Goal: Navigation & Orientation: Find specific page/section

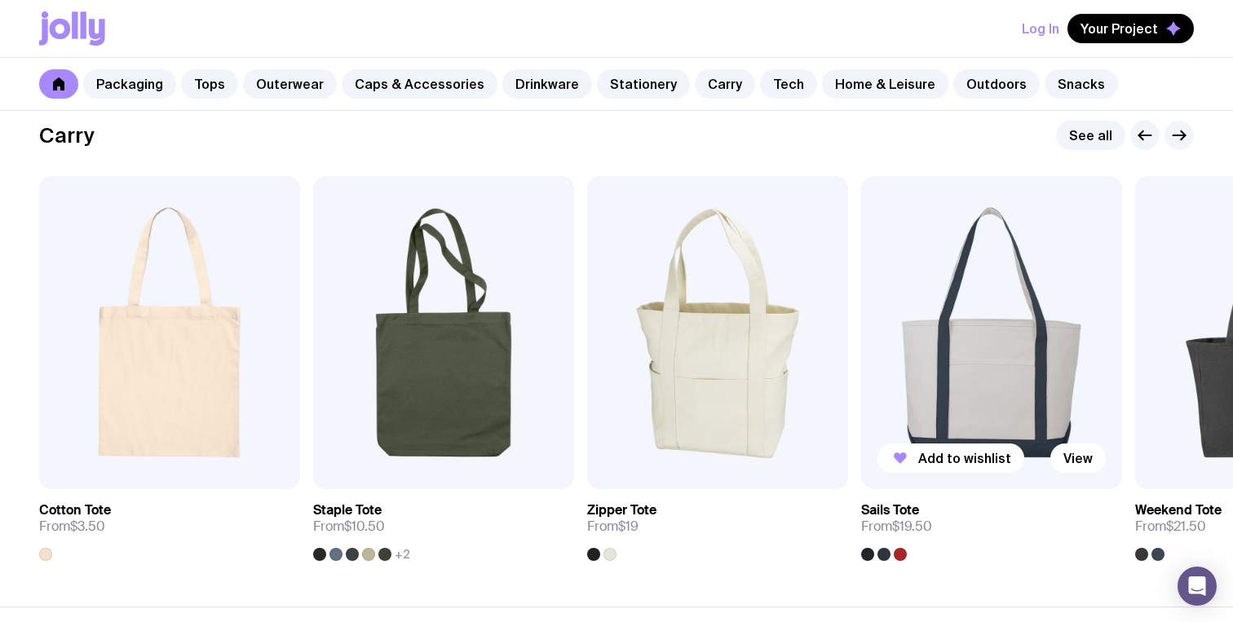
scroll to position [3453, 0]
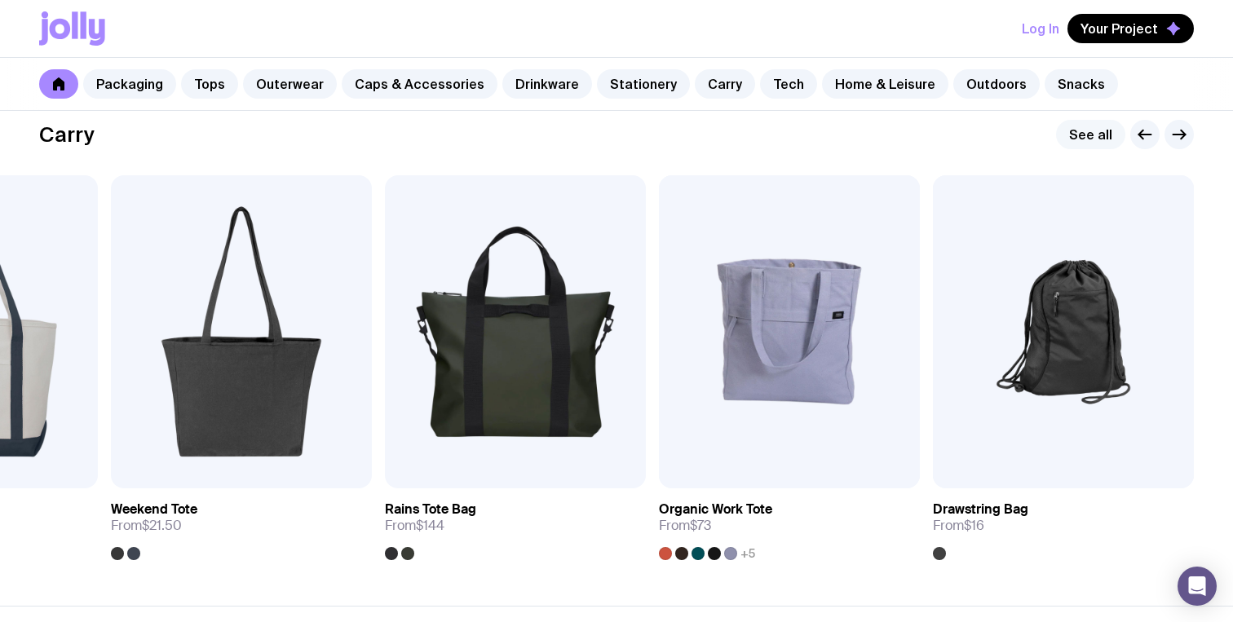
click at [1094, 130] on link "See all" at bounding box center [1090, 134] width 69 height 29
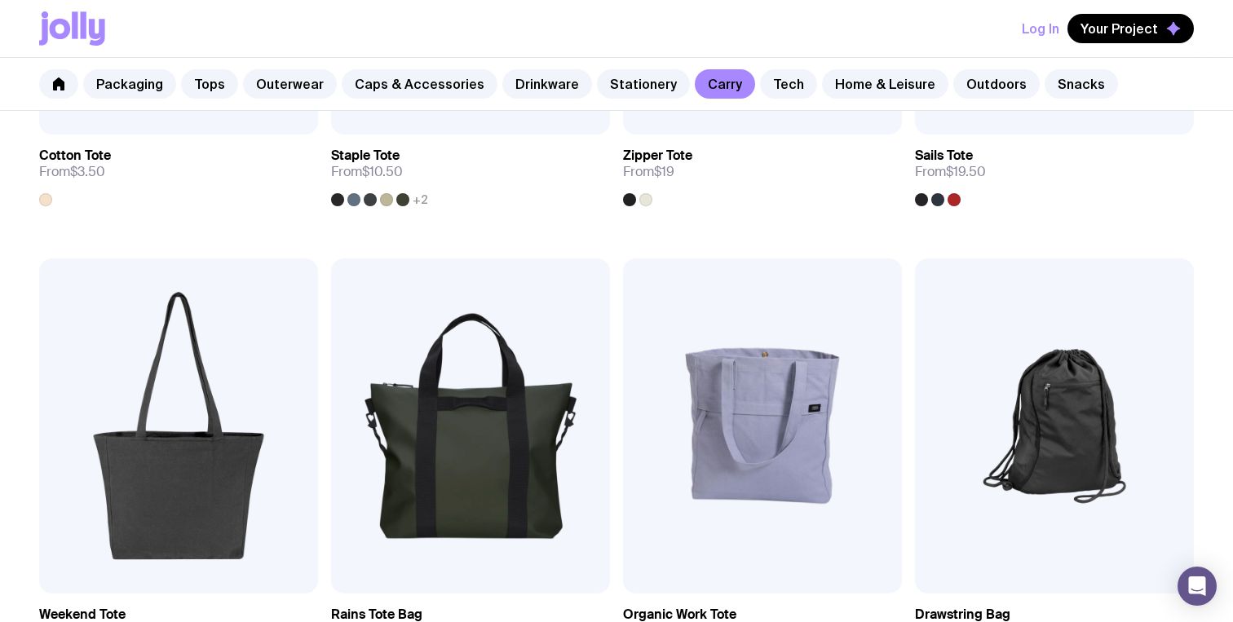
scroll to position [625, 0]
click at [632, 85] on link "Stationery" at bounding box center [643, 83] width 93 height 29
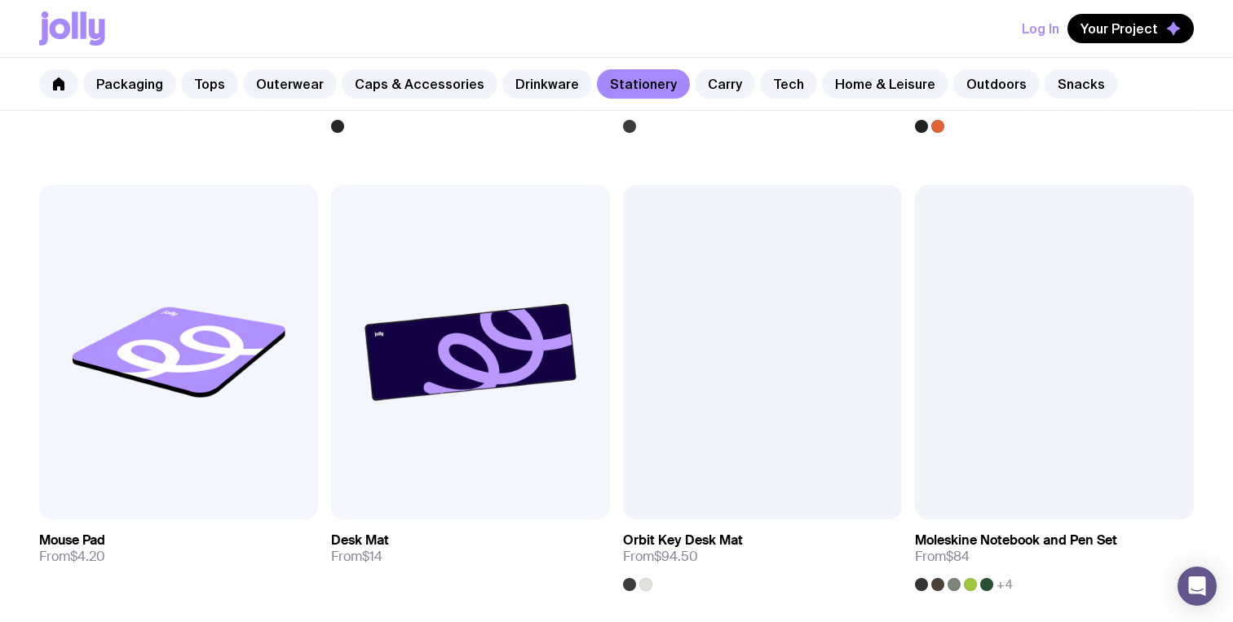
scroll to position [2557, 0]
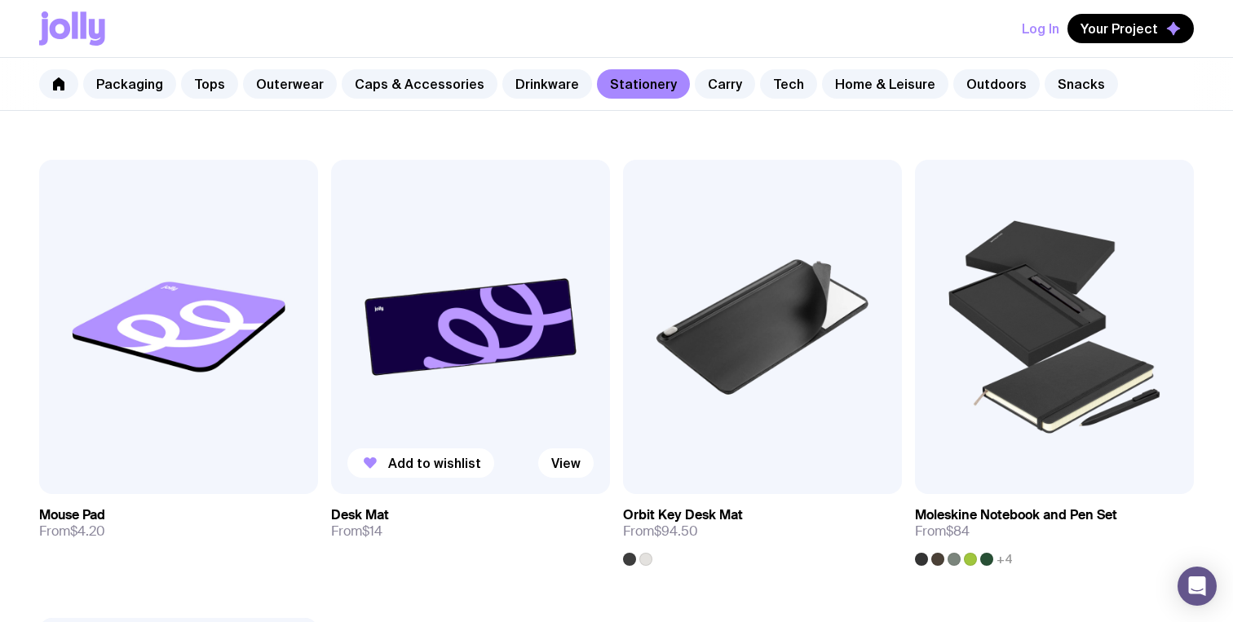
click at [466, 288] on img at bounding box center [470, 327] width 279 height 334
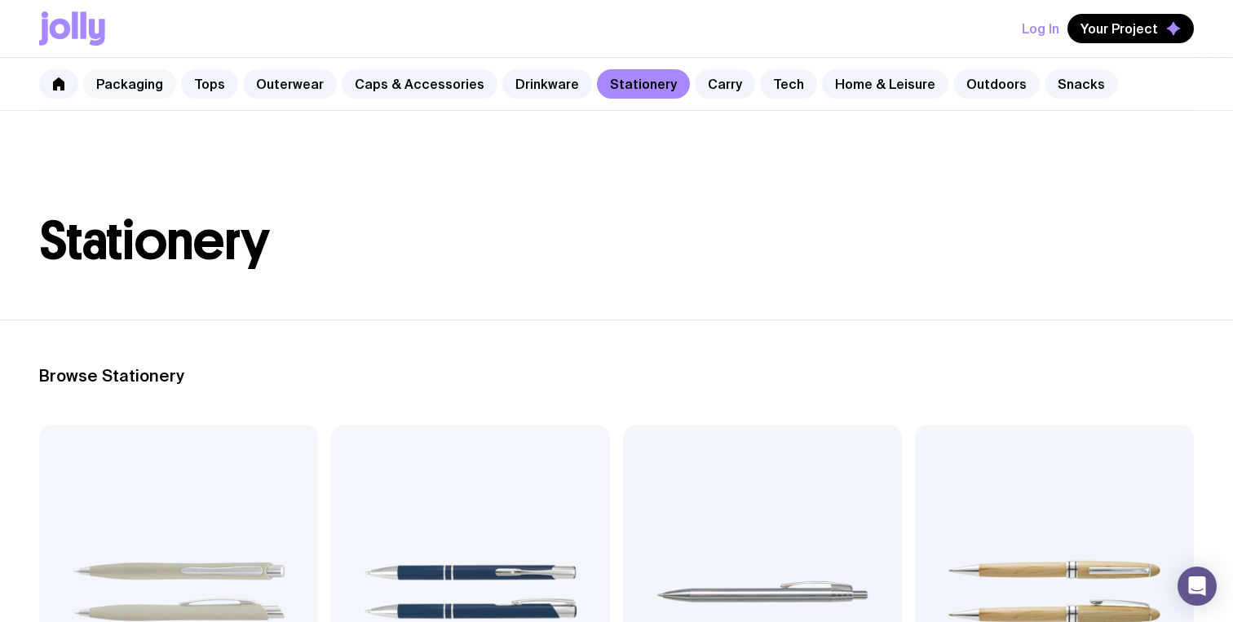
click at [131, 91] on link "Packaging" at bounding box center [129, 83] width 93 height 29
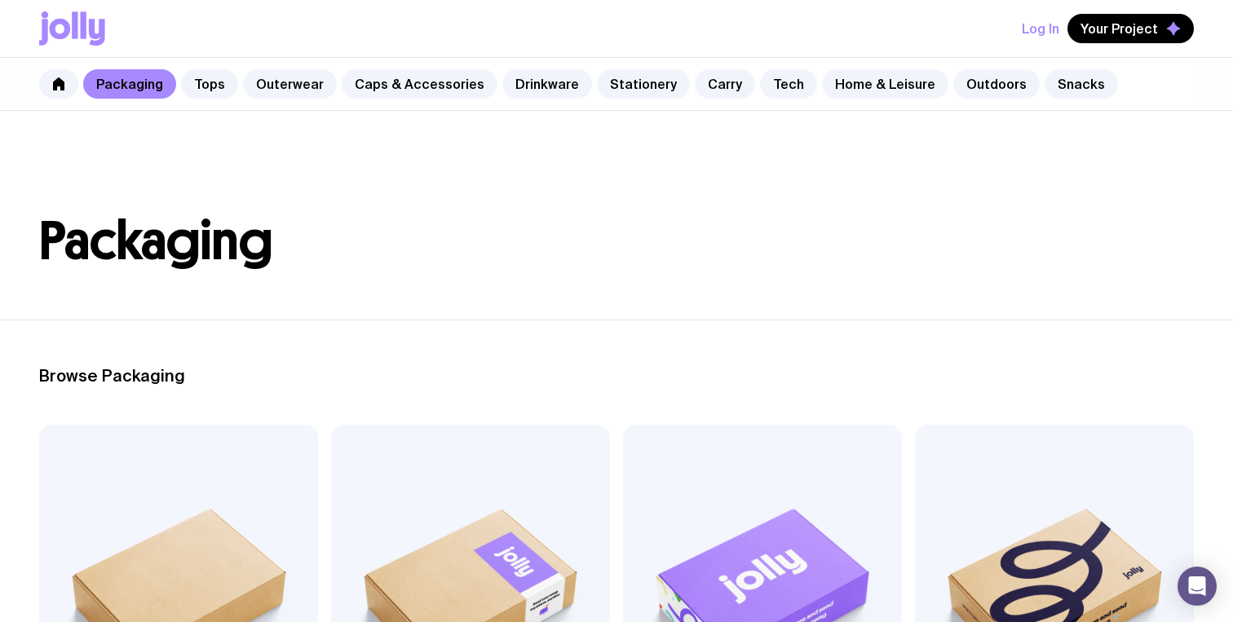
click at [596, 289] on header "Packaging" at bounding box center [616, 215] width 1233 height 209
